Goal: Find contact information: Find specific fact

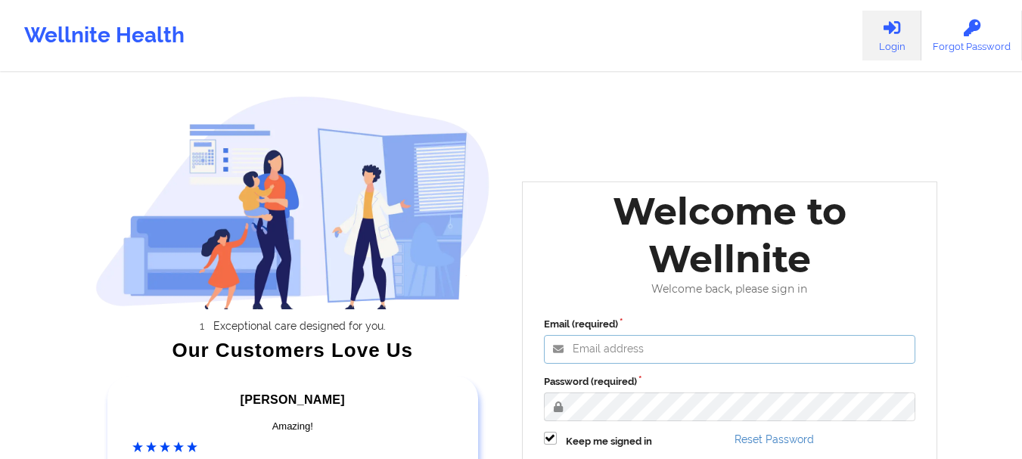
type input "[EMAIL_ADDRESS][DOMAIN_NAME]"
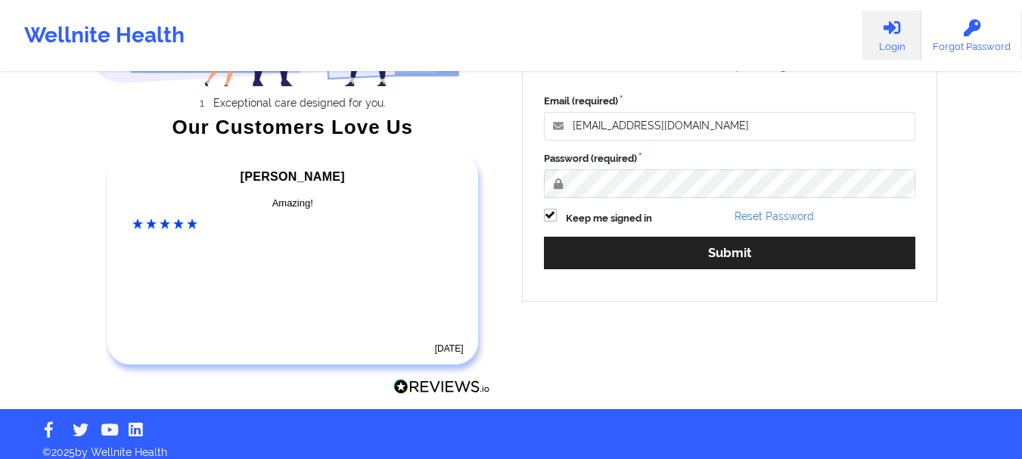
scroll to position [225, 0]
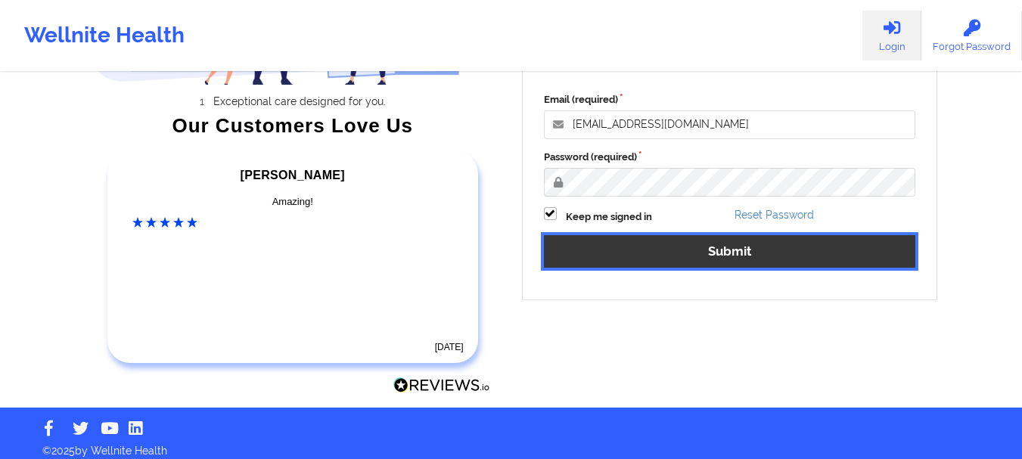
click at [651, 240] on button "Submit" at bounding box center [730, 251] width 372 height 33
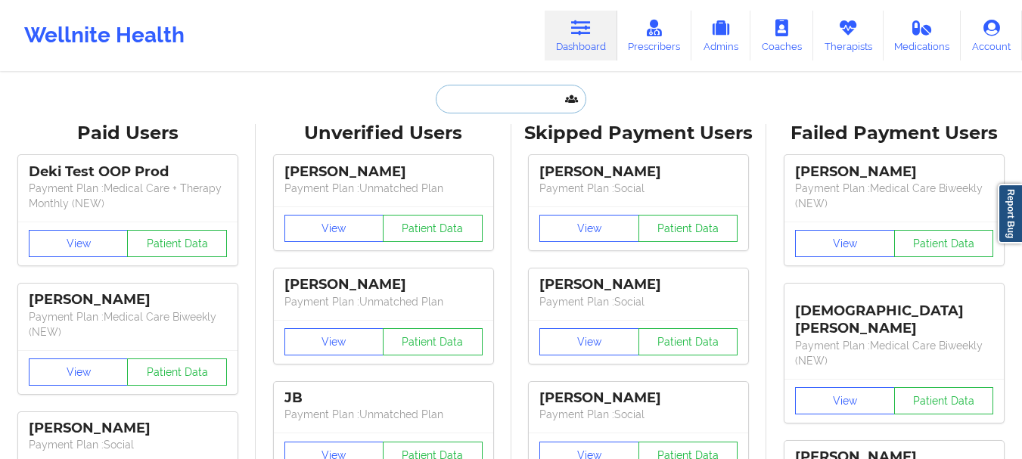
click at [522, 107] on input "text" at bounding box center [511, 99] width 150 height 29
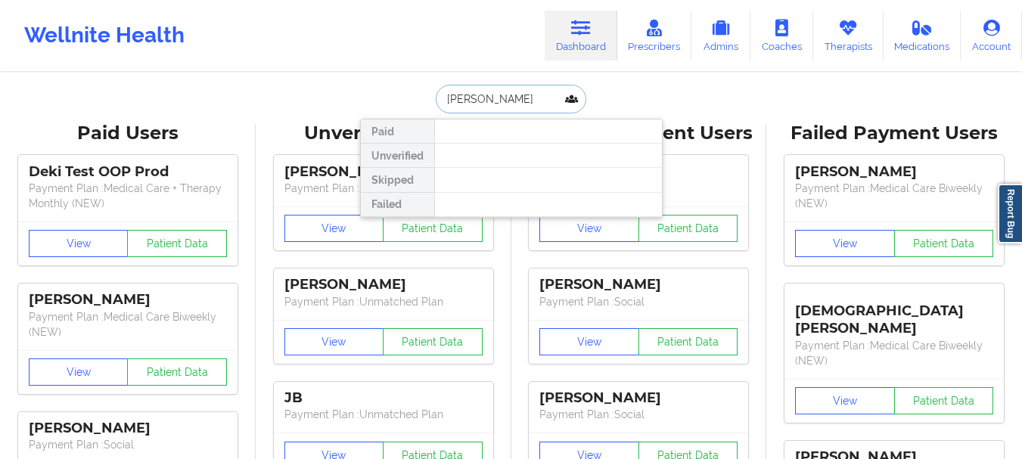
type input "[PERSON_NAME]"
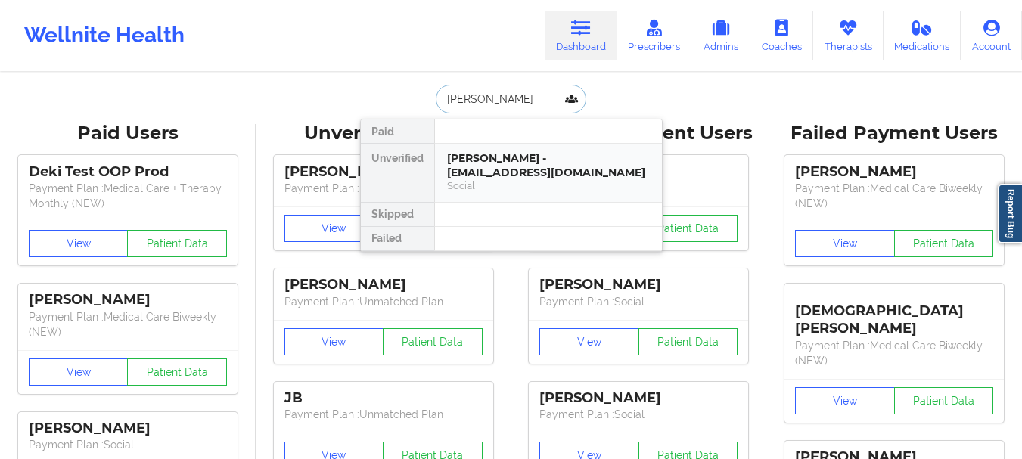
click at [515, 157] on div "[PERSON_NAME] - [EMAIL_ADDRESS][DOMAIN_NAME]" at bounding box center [548, 165] width 203 height 28
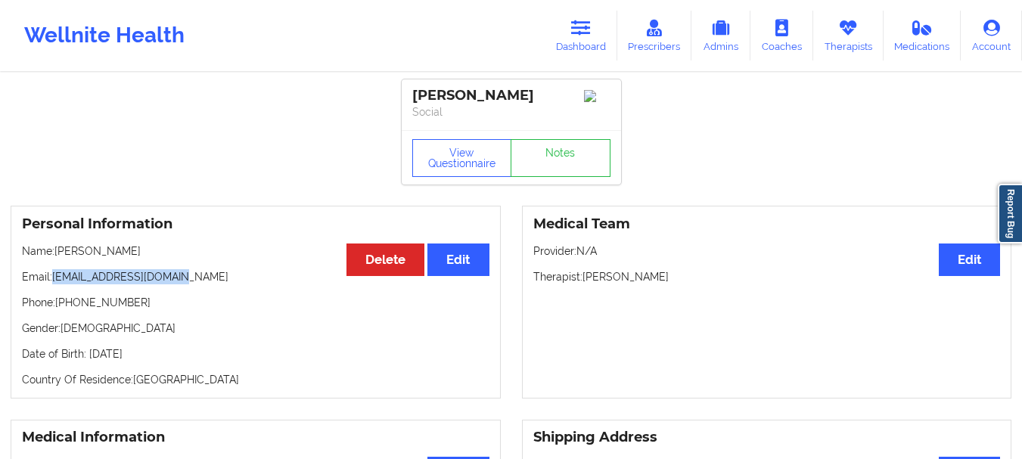
drag, startPoint x: 186, startPoint y: 275, endPoint x: 55, endPoint y: 281, distance: 131.1
click at [55, 281] on p "Email: [EMAIL_ADDRESS][DOMAIN_NAME]" at bounding box center [256, 276] width 468 height 15
copy p "[EMAIL_ADDRESS][DOMAIN_NAME]"
click at [583, 39] on link "Dashboard" at bounding box center [581, 36] width 73 height 50
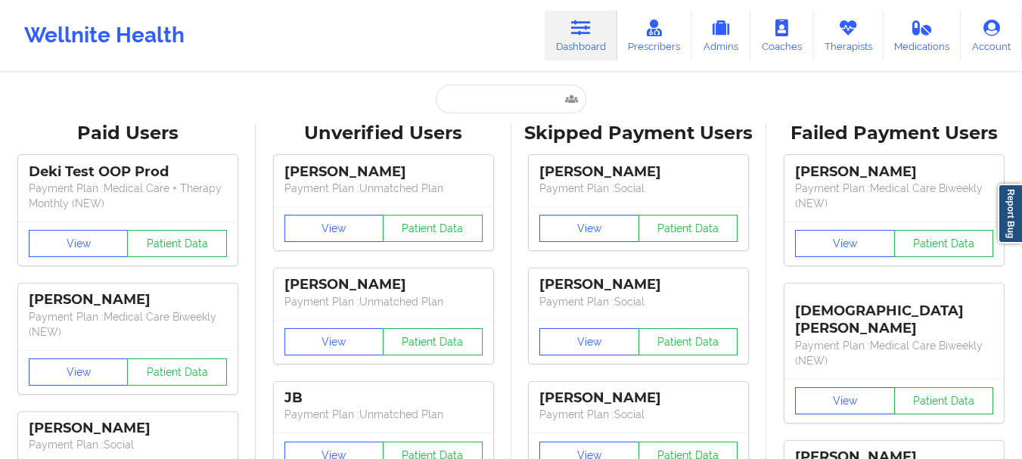
click at [468, 102] on input "text" at bounding box center [511, 99] width 150 height 29
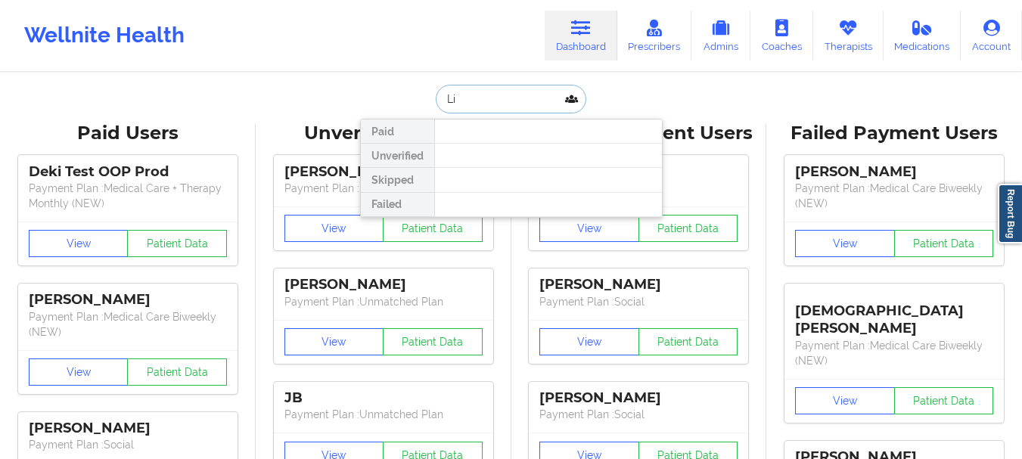
type input "L"
type input "[PERSON_NAME]"
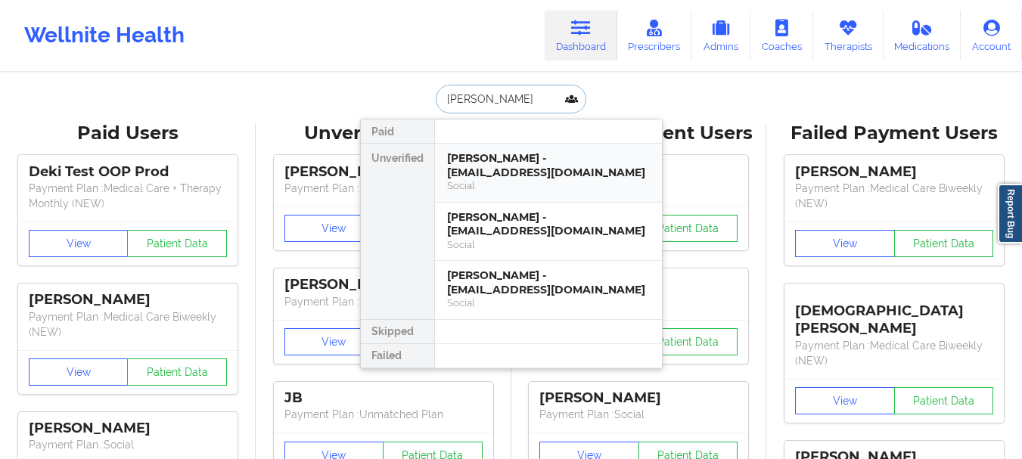
click at [495, 166] on div "[PERSON_NAME] - [EMAIL_ADDRESS][DOMAIN_NAME]" at bounding box center [548, 165] width 203 height 28
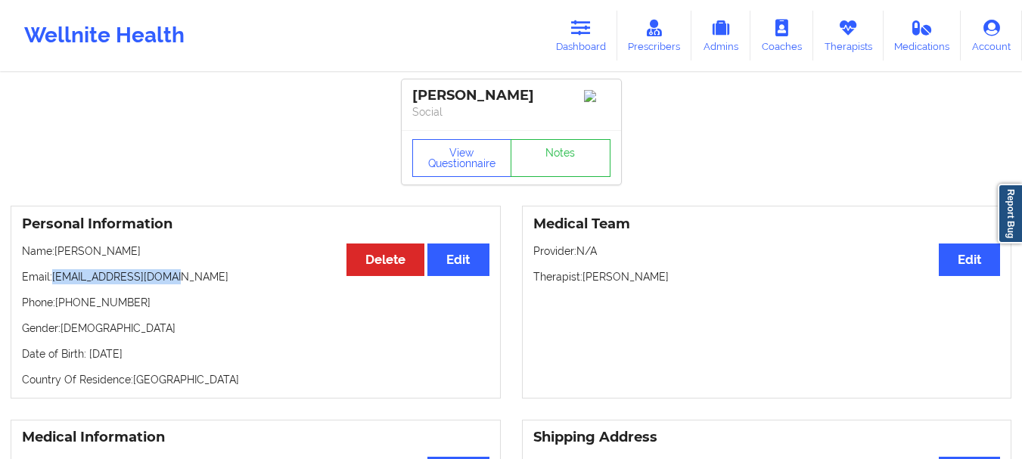
drag, startPoint x: 180, startPoint y: 283, endPoint x: 53, endPoint y: 283, distance: 127.1
click at [53, 283] on p "Email: [EMAIL_ADDRESS][DOMAIN_NAME]" at bounding box center [256, 276] width 468 height 15
copy p "[EMAIL_ADDRESS][DOMAIN_NAME]"
click at [854, 33] on icon at bounding box center [849, 28] width 20 height 17
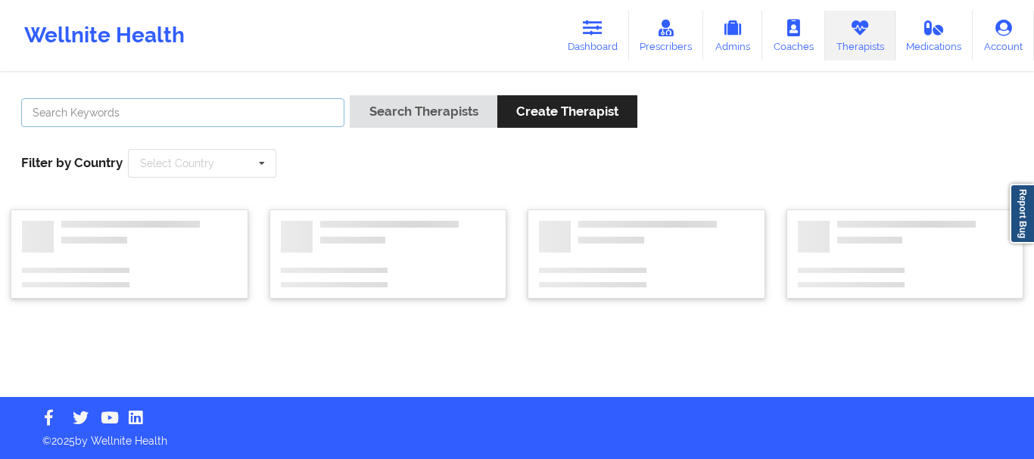
click at [226, 121] on input "text" at bounding box center [182, 112] width 323 height 29
click at [225, 122] on input "b" at bounding box center [182, 112] width 323 height 29
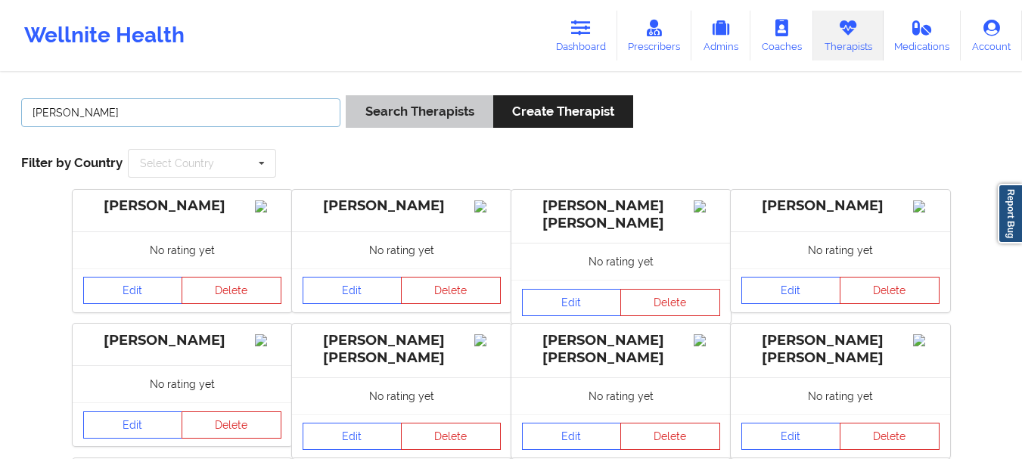
type input "[PERSON_NAME]"
click at [413, 100] on button "Search Therapists" at bounding box center [419, 111] width 147 height 33
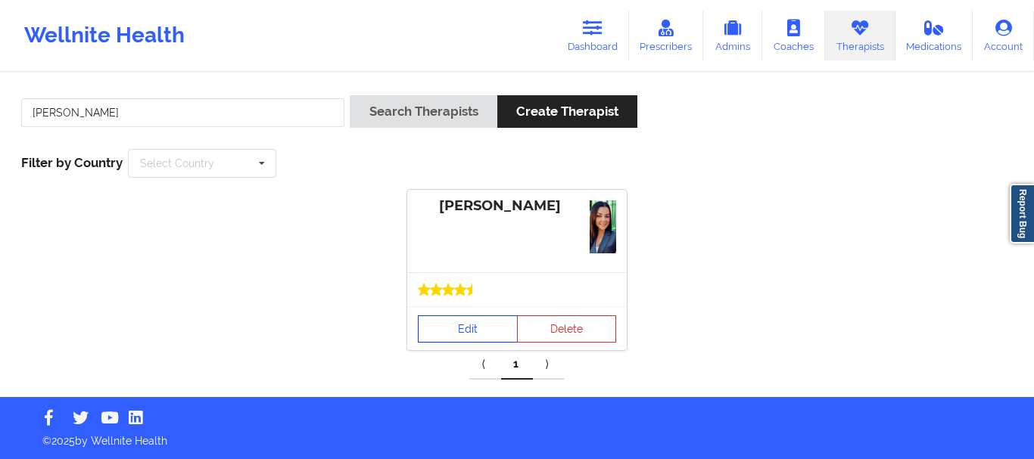
click at [481, 325] on link "Edit" at bounding box center [468, 329] width 100 height 27
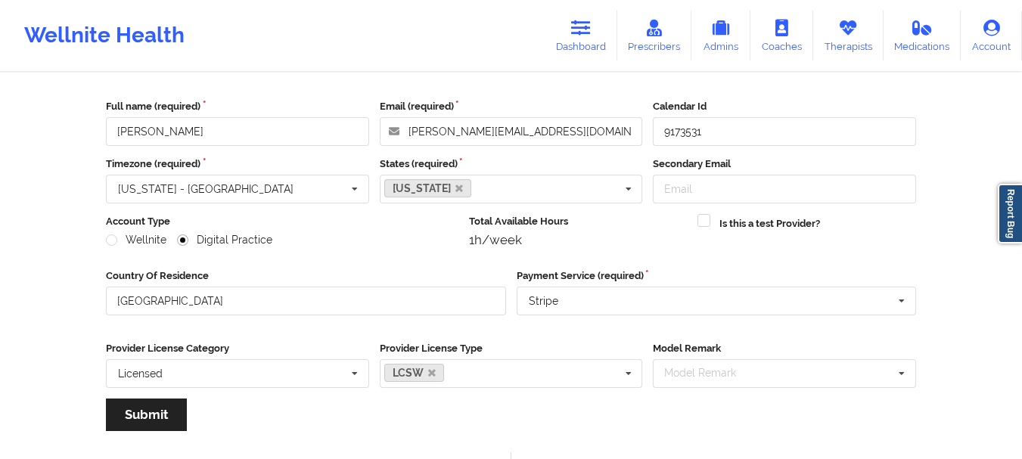
scroll to position [26, 0]
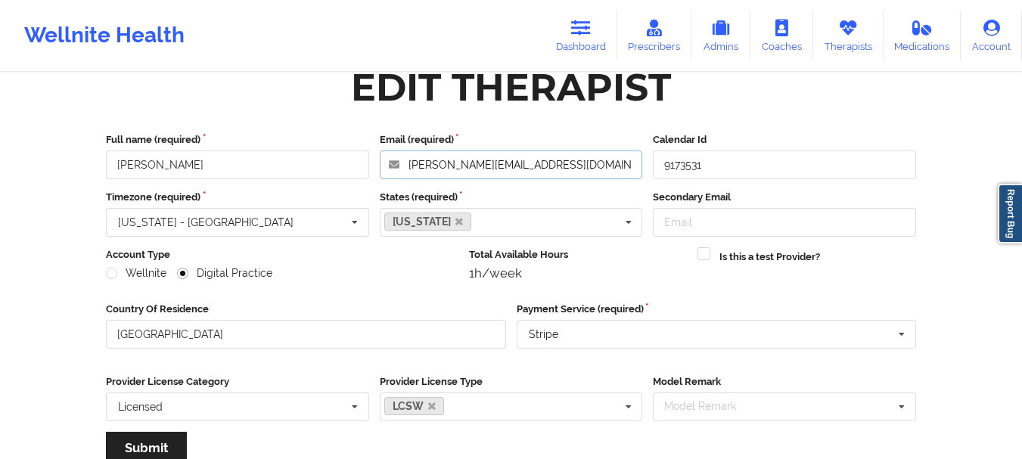
drag, startPoint x: 549, startPoint y: 163, endPoint x: 406, endPoint y: 164, distance: 143.8
click at [406, 164] on input "[PERSON_NAME][EMAIL_ADDRESS][DOMAIN_NAME]" at bounding box center [511, 165] width 263 height 29
